Goal: Communication & Community: Answer question/provide support

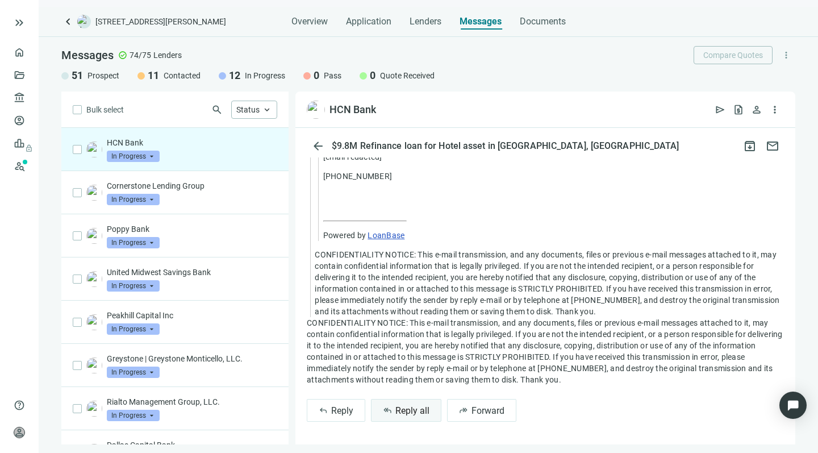
click at [397, 412] on span "Reply all" at bounding box center [413, 410] width 34 height 11
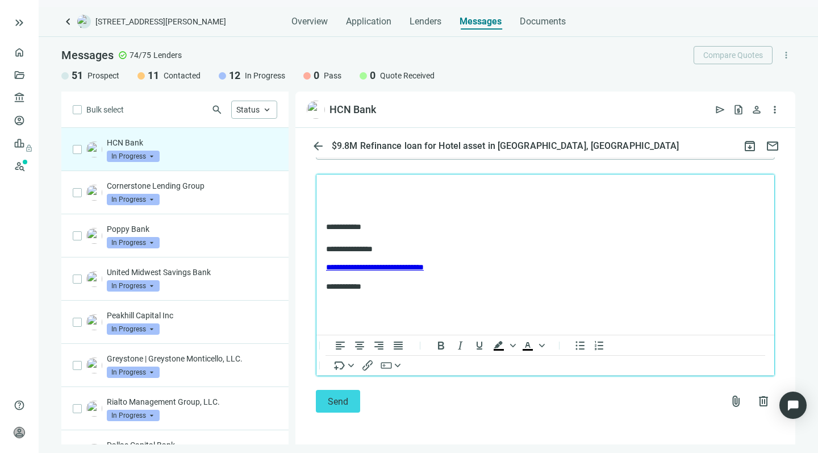
scroll to position [1671, 0]
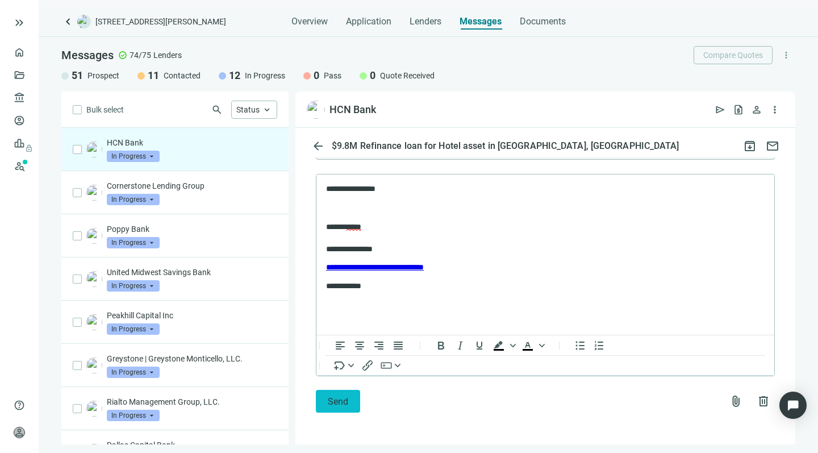
click at [326, 404] on button "Send" at bounding box center [338, 401] width 44 height 23
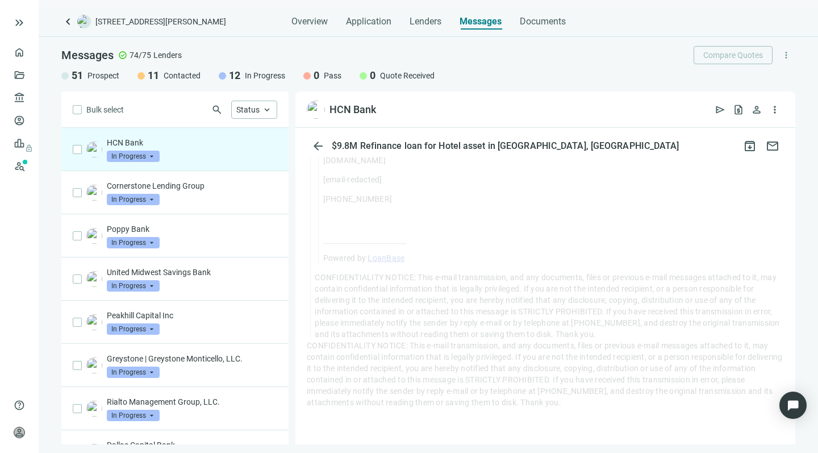
scroll to position [1366, 0]
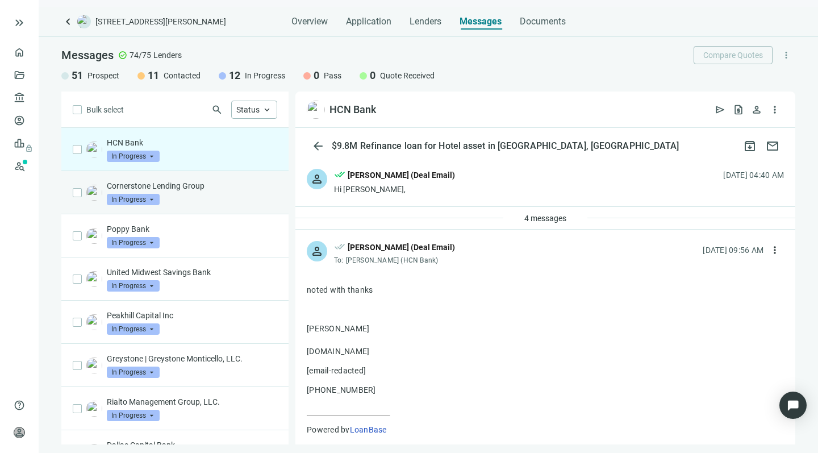
click at [193, 189] on p "Cornerstone Lending Group" at bounding box center [192, 185] width 170 height 11
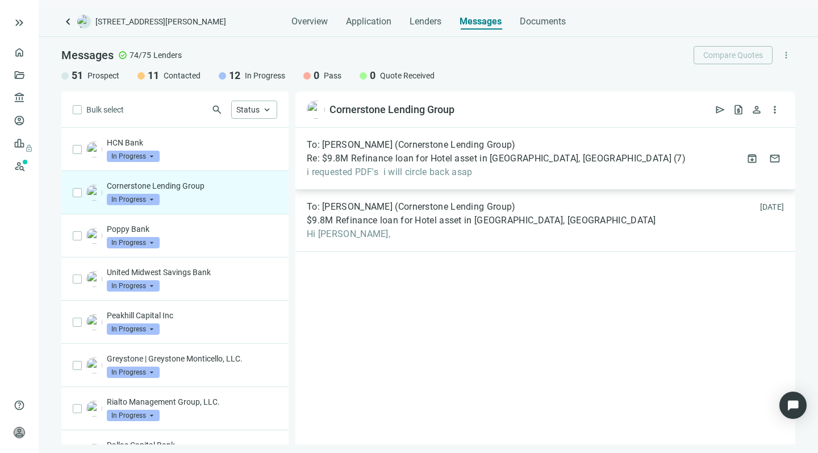
click at [474, 177] on span "i requested PDF's i will circle back asap" at bounding box center [496, 172] width 379 height 11
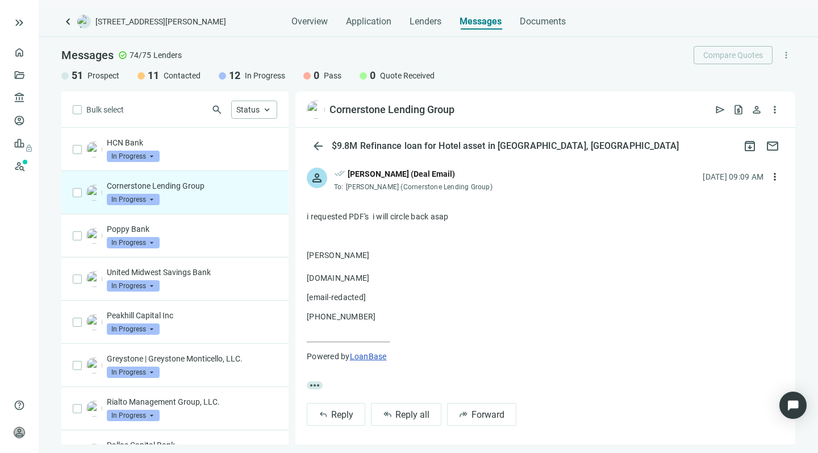
scroll to position [73, 0]
click at [404, 410] on span "Reply all" at bounding box center [413, 415] width 34 height 11
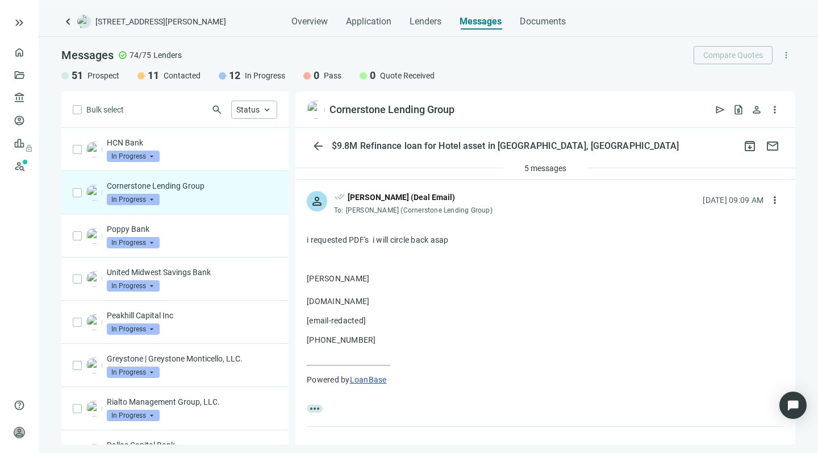
type textarea "**********"
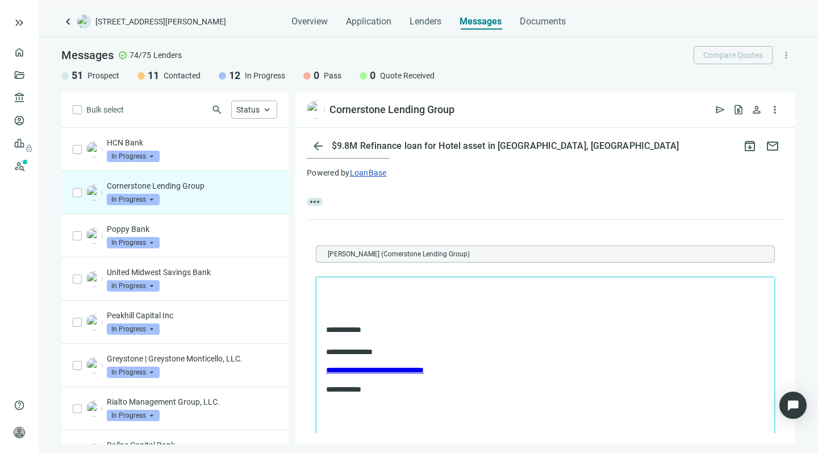
scroll to position [0, 0]
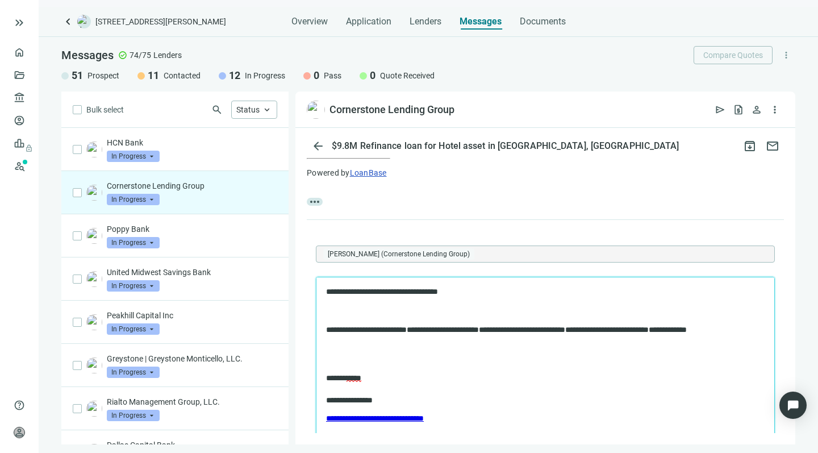
click at [377, 291] on p "**********" at bounding box center [534, 291] width 416 height 11
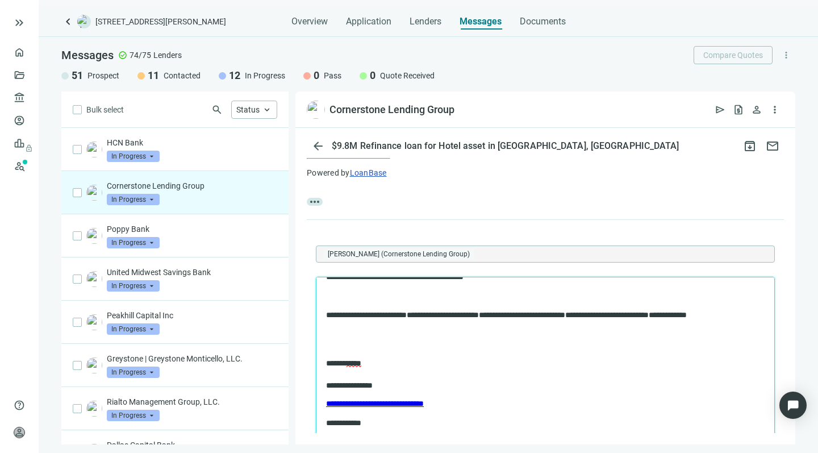
scroll to position [14, 0]
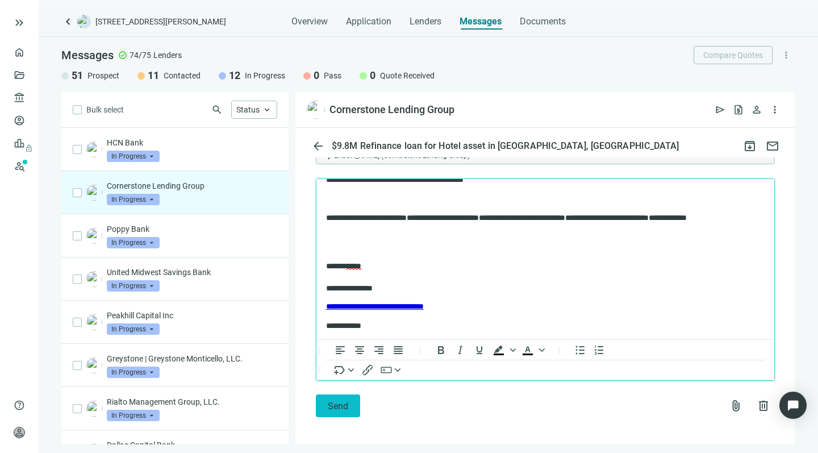
click at [328, 402] on span "Send" at bounding box center [338, 406] width 20 height 11
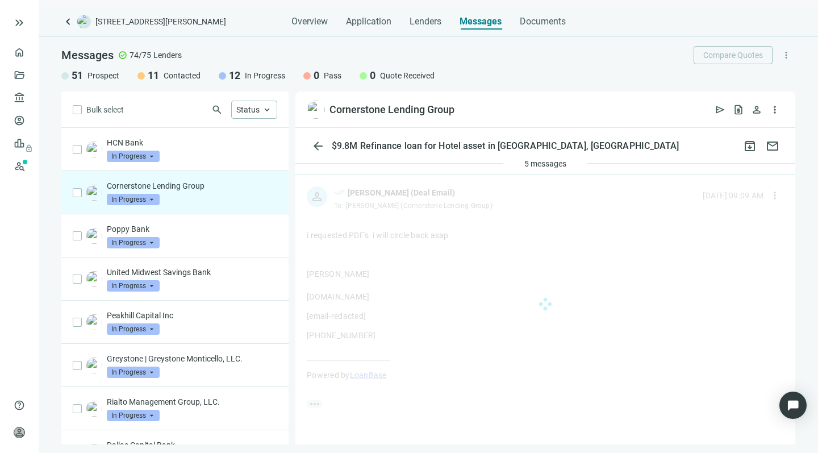
scroll to position [50, 0]
